Goal: Task Accomplishment & Management: Use online tool/utility

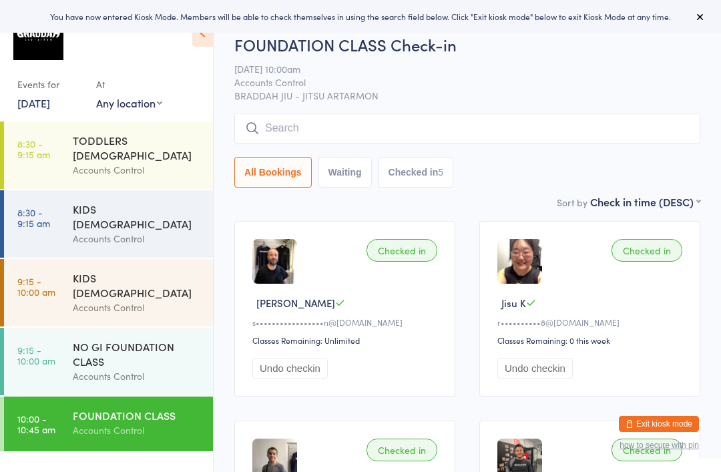
click at [50, 100] on link "[DATE]" at bounding box center [33, 103] width 33 height 15
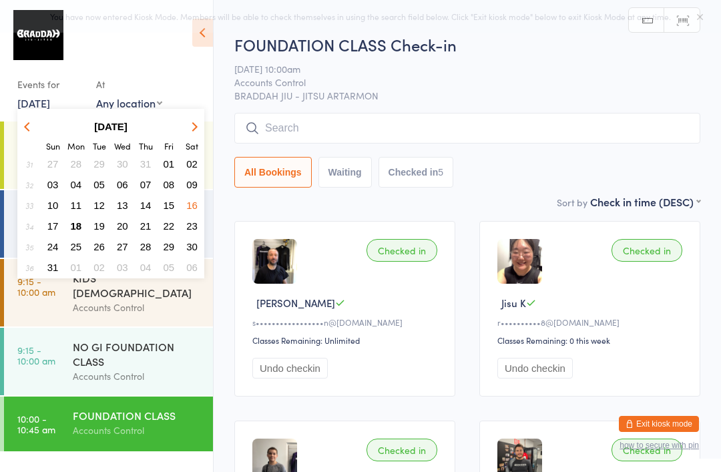
click at [79, 228] on span "18" at bounding box center [76, 225] width 11 height 11
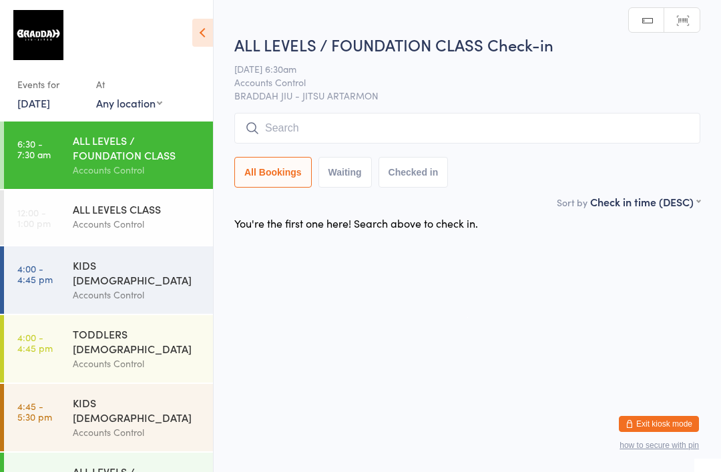
click at [523, 139] on input "search" at bounding box center [467, 128] width 466 height 31
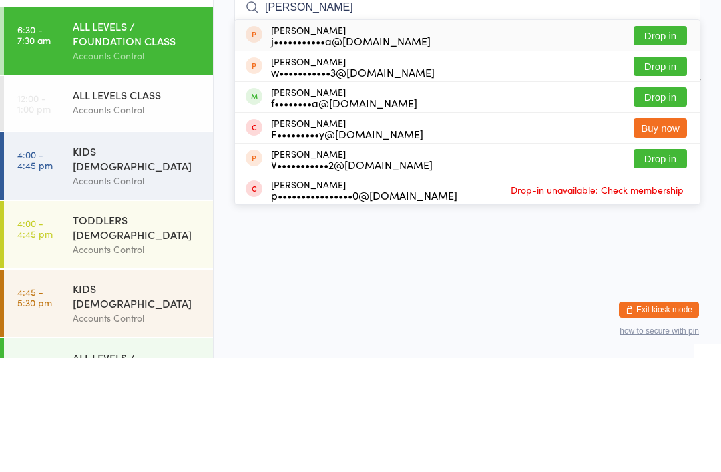
type input "[PERSON_NAME]"
click at [661, 202] on button "Drop in" at bounding box center [660, 211] width 53 height 19
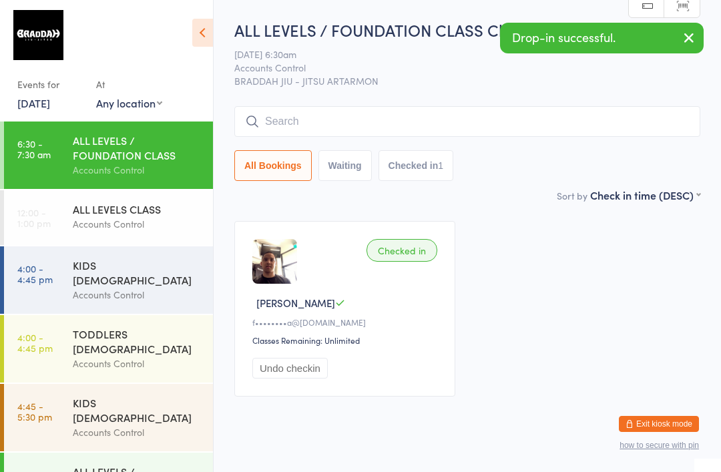
click at [299, 134] on input "search" at bounding box center [467, 121] width 466 height 31
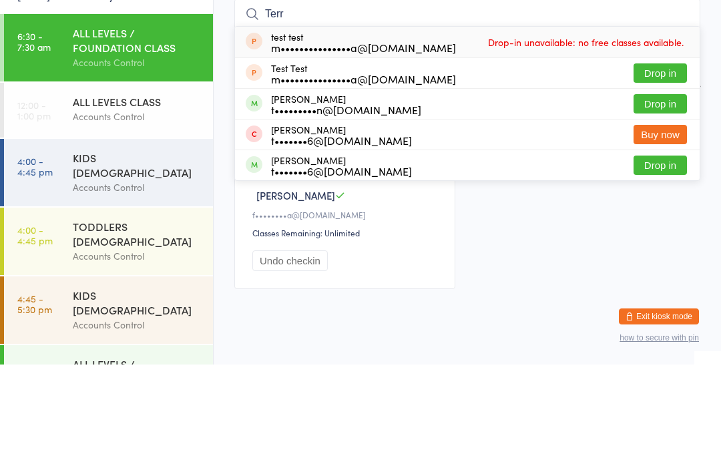
type input "Terr"
click at [660, 202] on button "Drop in" at bounding box center [660, 211] width 53 height 19
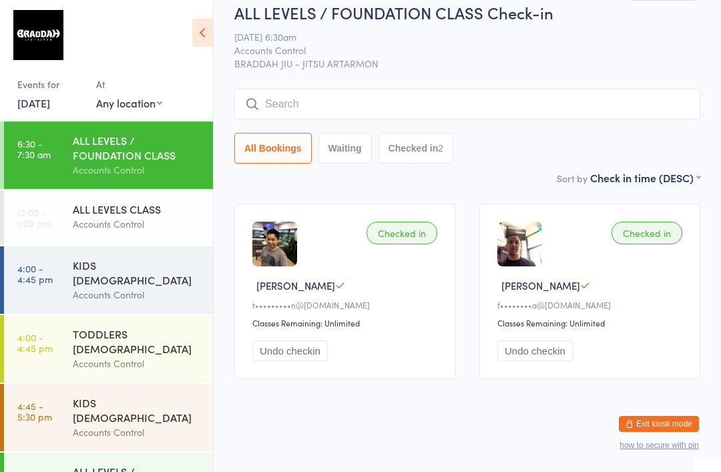
click at [633, 92] on input "search" at bounding box center [467, 104] width 466 height 31
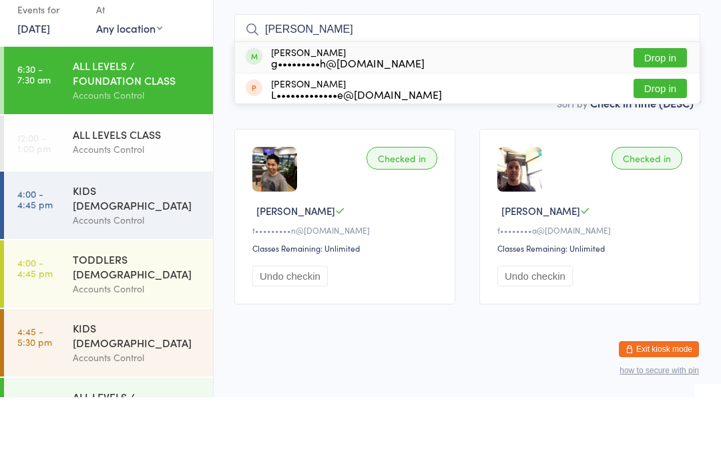
type input "[PERSON_NAME]"
click at [661, 123] on button "Drop in" at bounding box center [660, 132] width 53 height 19
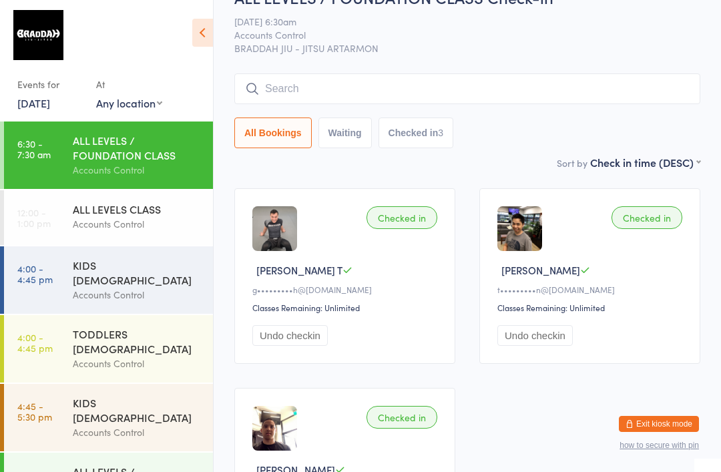
click at [301, 95] on input "search" at bounding box center [467, 88] width 466 height 31
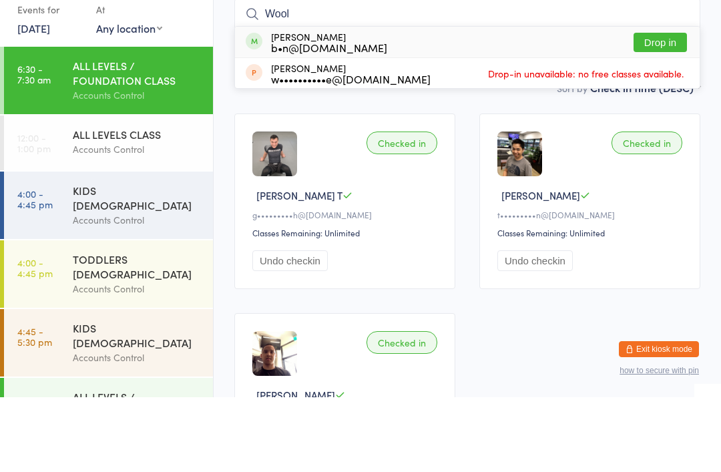
type input "Wool"
click at [644, 108] on button "Drop in" at bounding box center [660, 117] width 53 height 19
